Goal: Task Accomplishment & Management: Manage account settings

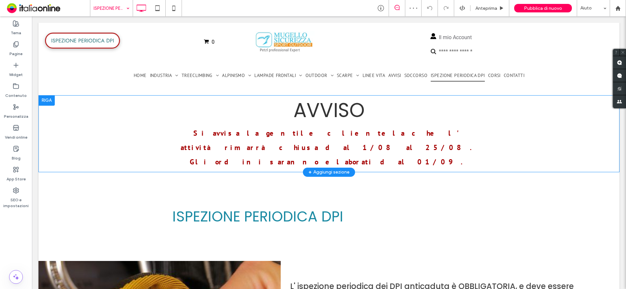
click at [48, 99] on div at bounding box center [46, 100] width 16 height 10
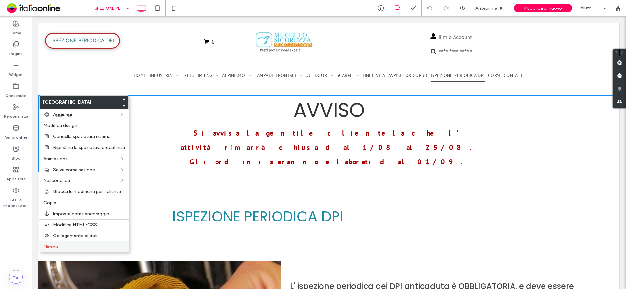
click at [61, 248] on label "Elimina" at bounding box center [83, 247] width 81 height 6
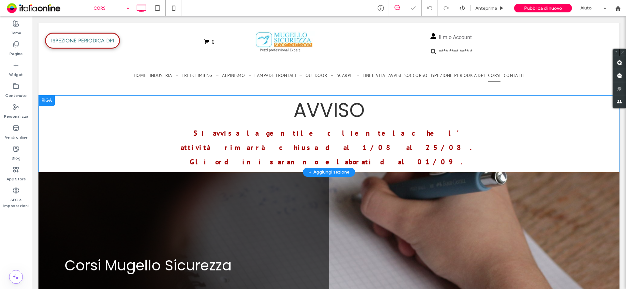
click at [48, 100] on div at bounding box center [46, 100] width 16 height 10
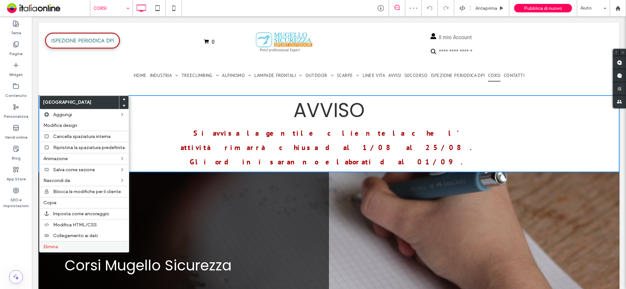
click at [53, 247] on span "Elimina" at bounding box center [50, 247] width 15 height 6
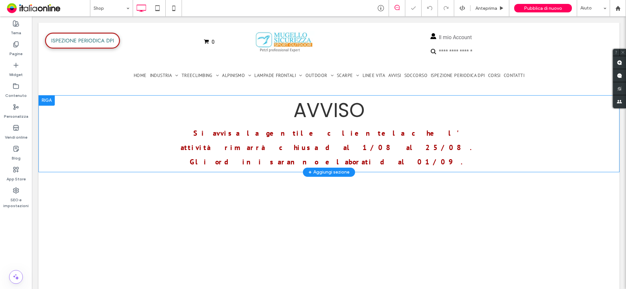
click at [46, 100] on div at bounding box center [46, 100] width 16 height 10
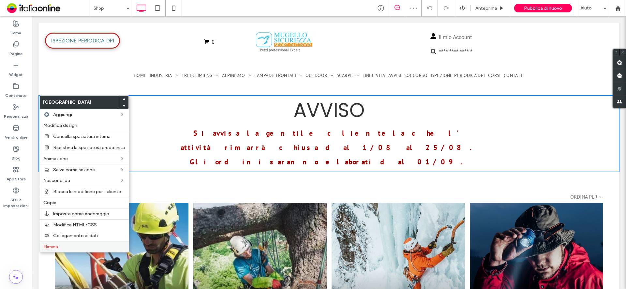
click at [47, 247] on span "Elimina" at bounding box center [50, 247] width 15 height 6
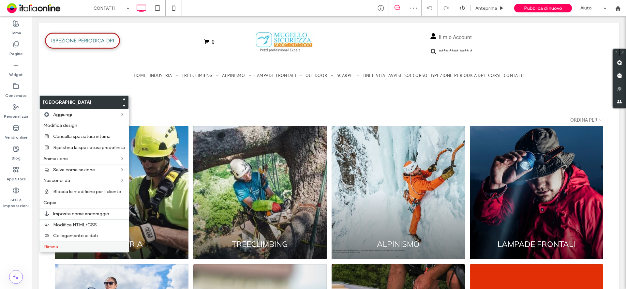
click at [58, 245] on span "Elimina" at bounding box center [50, 247] width 15 height 6
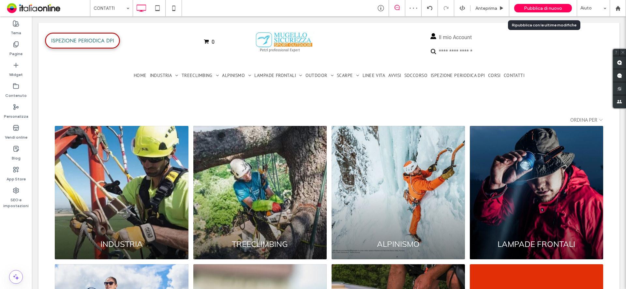
click at [526, 8] on span "Pubblica di nuovo" at bounding box center [543, 9] width 38 height 6
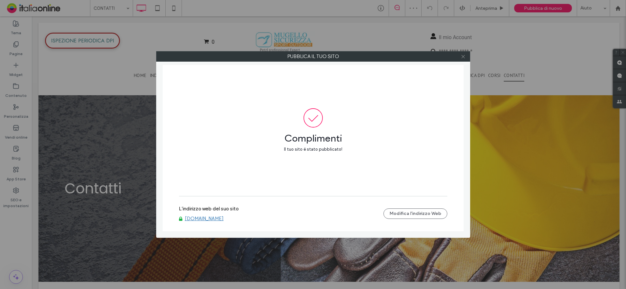
click at [464, 57] on icon at bounding box center [462, 56] width 5 height 5
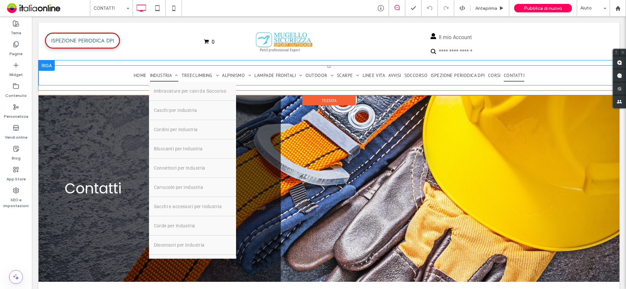
click at [159, 78] on span "INDUSTRIA" at bounding box center [164, 75] width 28 height 12
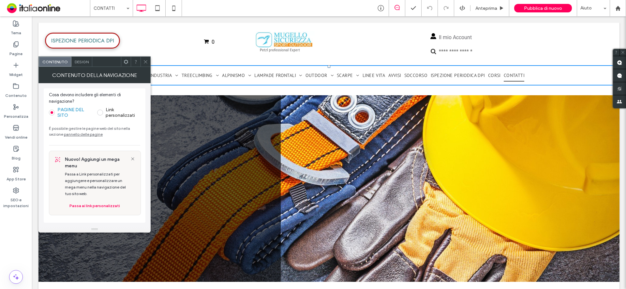
click at [145, 63] on icon at bounding box center [145, 61] width 5 height 5
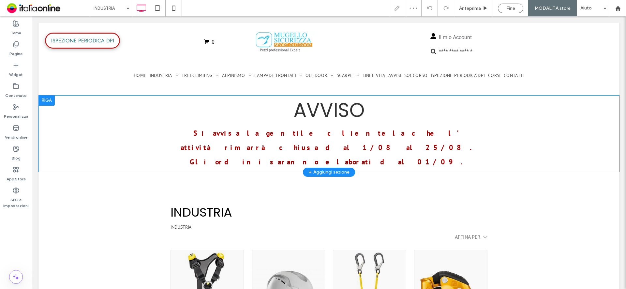
click at [47, 101] on div at bounding box center [46, 100] width 16 height 10
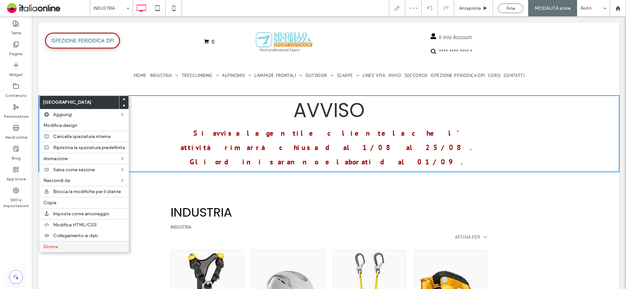
click at [47, 246] on span "Elimina" at bounding box center [50, 247] width 15 height 6
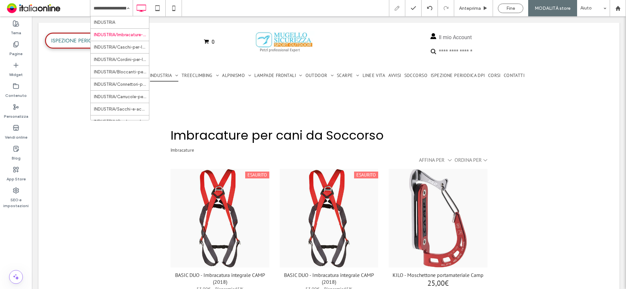
click at [116, 10] on input at bounding box center [110, 8] width 33 height 16
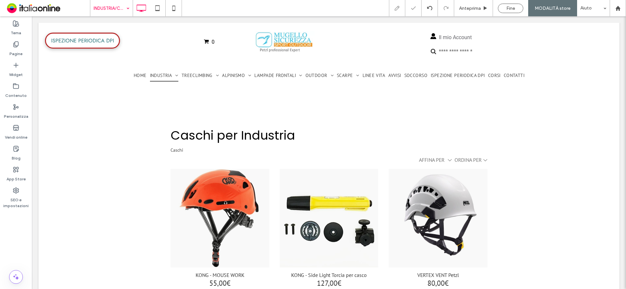
click at [128, 5] on div "INDUSTRIA/Caschi-per-Industria" at bounding box center [111, 8] width 42 height 16
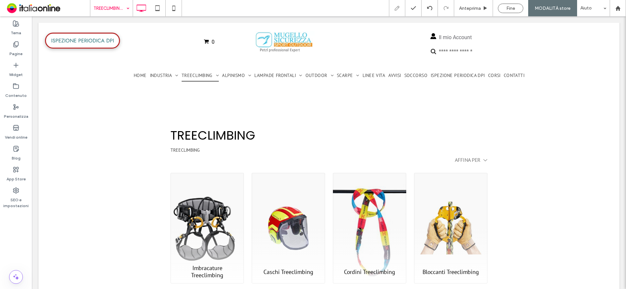
click at [122, 12] on input at bounding box center [110, 8] width 33 height 16
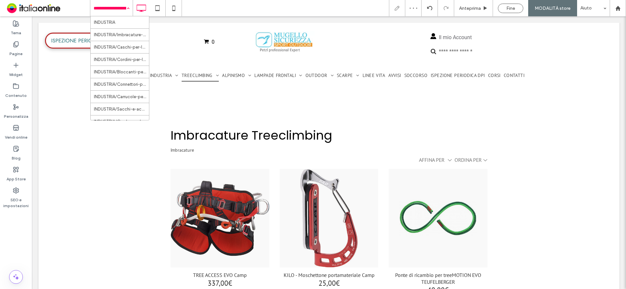
click at [120, 11] on input at bounding box center [110, 8] width 33 height 16
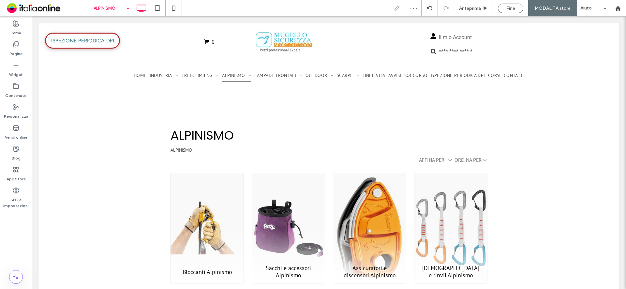
click at [119, 10] on input at bounding box center [110, 8] width 33 height 16
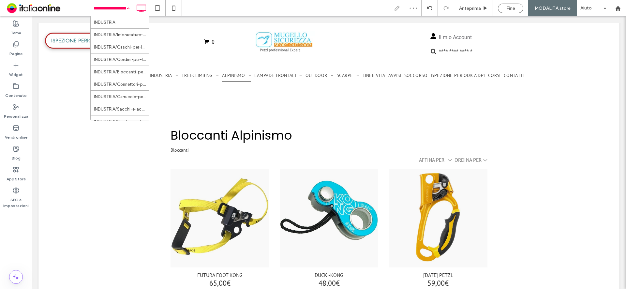
click at [119, 6] on input at bounding box center [110, 8] width 33 height 16
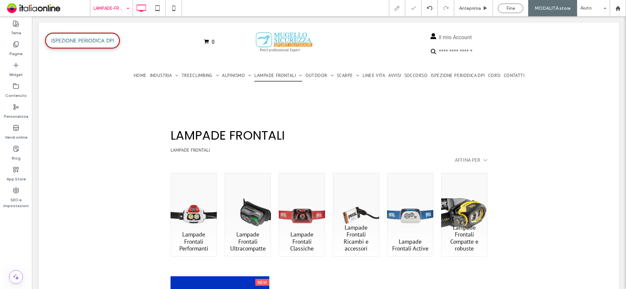
click at [113, 7] on input at bounding box center [110, 8] width 33 height 16
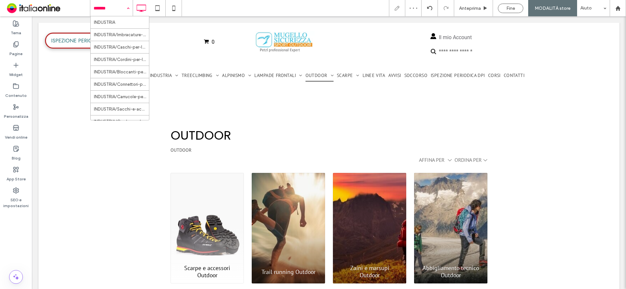
click at [124, 6] on div "INDUSTRIA INDUSTRIA/Imbracature-per-cani-da-Soccorso INDUSTRIA/Caschi-per-Indus…" at bounding box center [111, 8] width 42 height 16
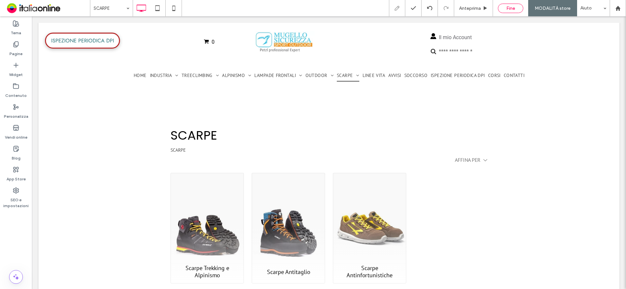
click at [513, 7] on span "Fine" at bounding box center [510, 9] width 9 height 6
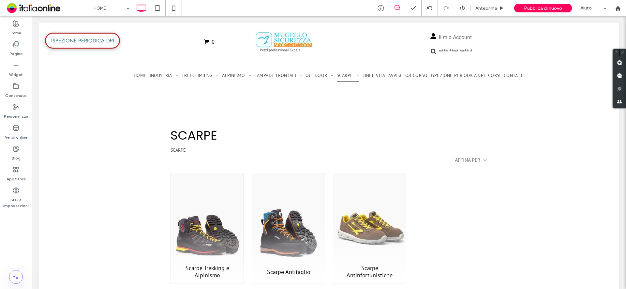
click at [549, 8] on div at bounding box center [313, 144] width 626 height 289
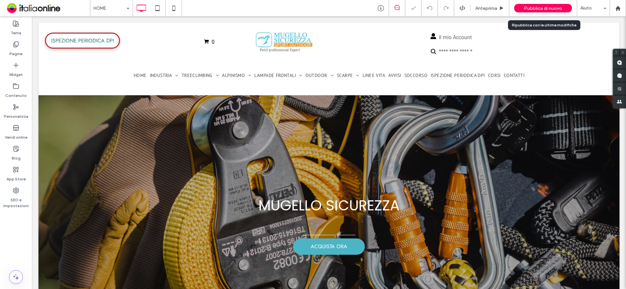
click at [551, 10] on span "Pubblica di nuovo" at bounding box center [543, 9] width 38 height 6
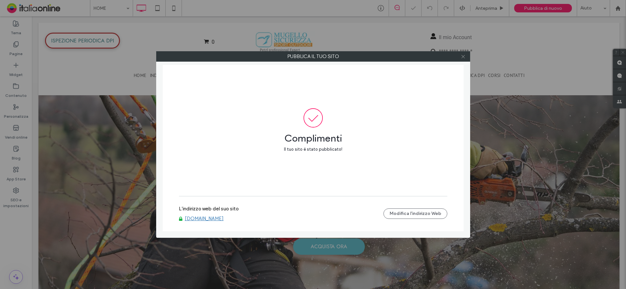
click at [461, 58] on icon at bounding box center [462, 56] width 5 height 5
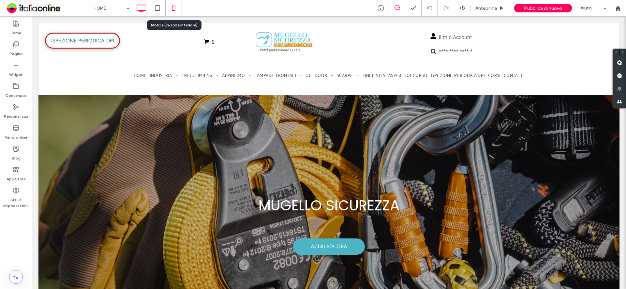
click at [175, 8] on icon at bounding box center [173, 8] width 13 height 13
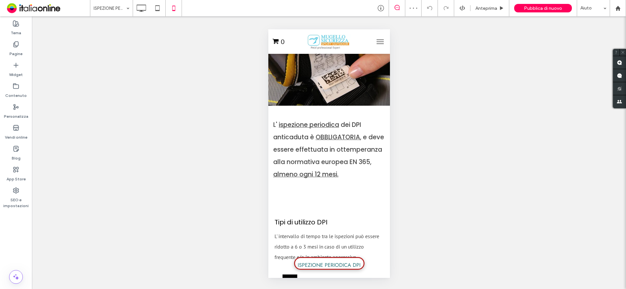
scroll to position [65, 0]
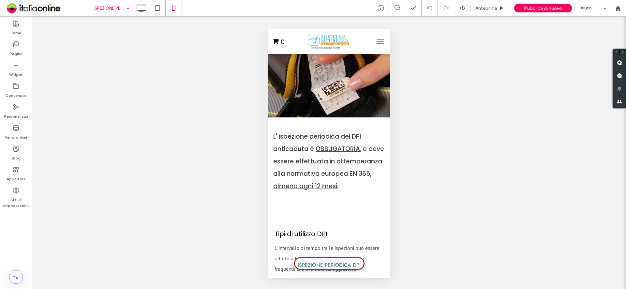
click at [126, 14] on div "ISPEZIONE PERIODICA DPI" at bounding box center [111, 8] width 42 height 16
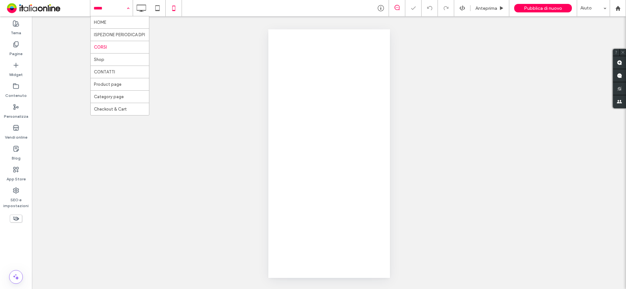
click at [118, 7] on input at bounding box center [110, 8] width 33 height 16
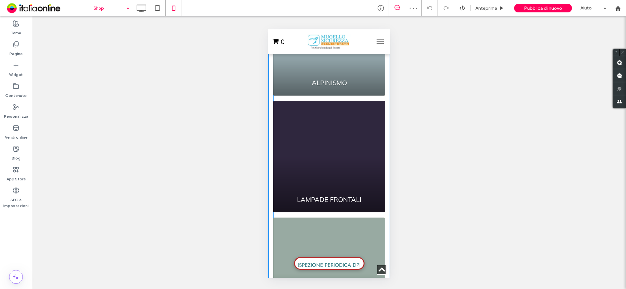
scroll to position [358, 0]
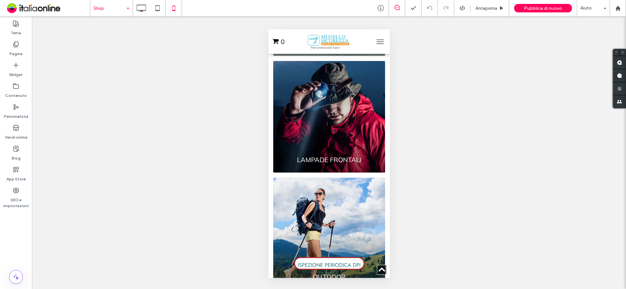
click at [103, 9] on input at bounding box center [110, 8] width 33 height 16
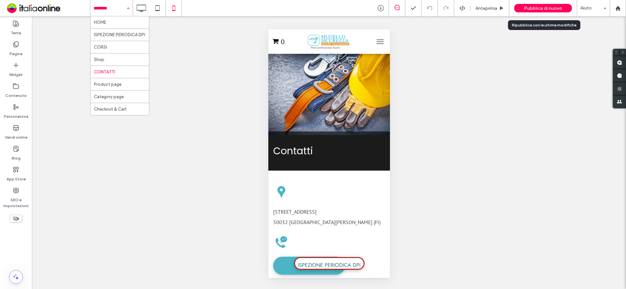
click at [533, 10] on span "Pubblica di nuovo" at bounding box center [543, 9] width 38 height 6
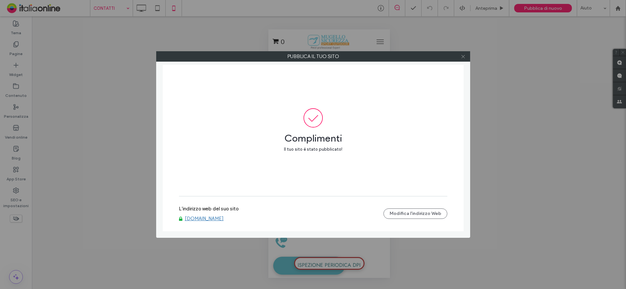
click at [463, 55] on icon at bounding box center [462, 56] width 5 height 5
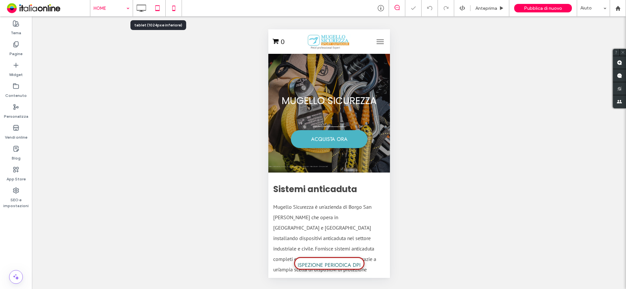
click at [154, 6] on icon at bounding box center [157, 8] width 13 height 13
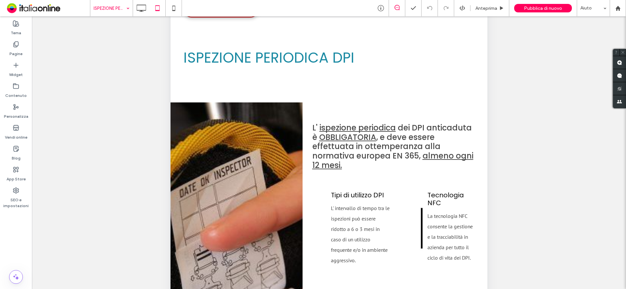
scroll to position [35, 0]
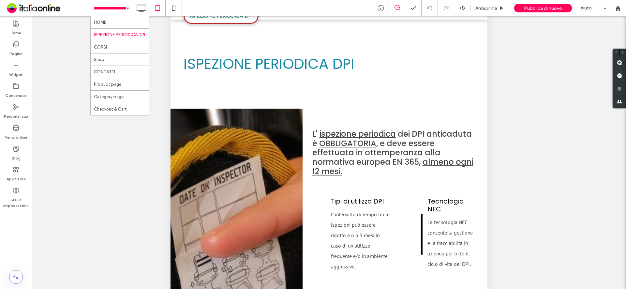
click at [101, 7] on input at bounding box center [110, 8] width 33 height 16
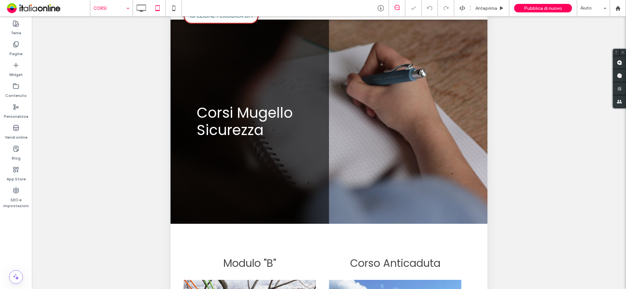
click at [108, 8] on input at bounding box center [110, 8] width 33 height 16
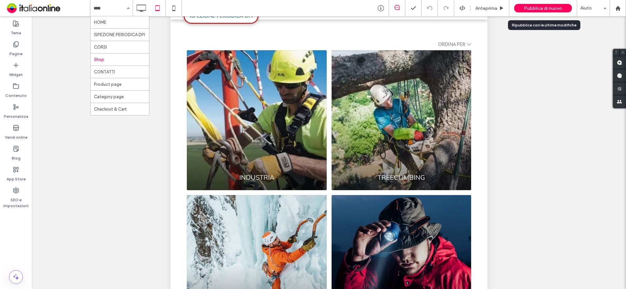
click at [549, 11] on div "Pubblica di nuovo" at bounding box center [543, 8] width 58 height 8
